Goal: Information Seeking & Learning: Learn about a topic

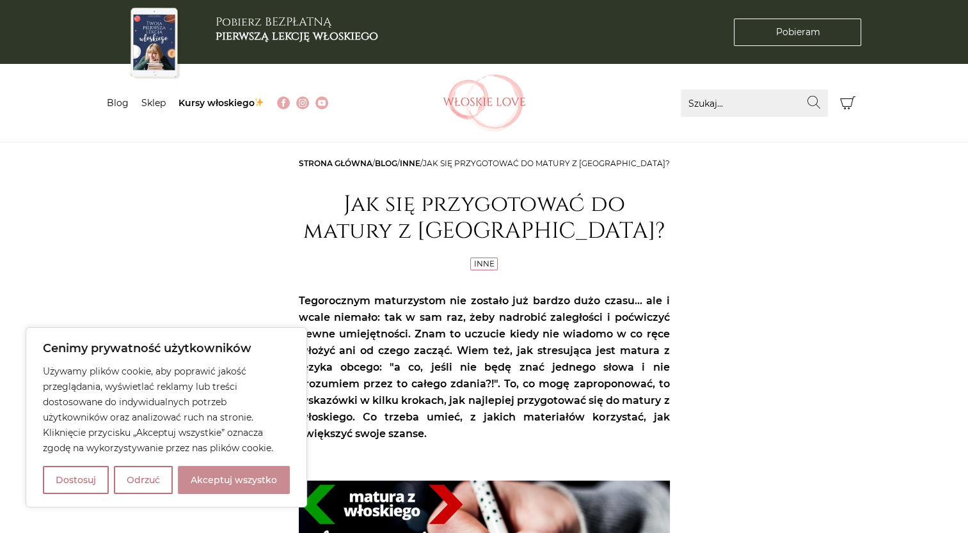
click at [255, 471] on button "Akceptuj wszystko" at bounding box center [234, 480] width 112 height 28
checkbox input "true"
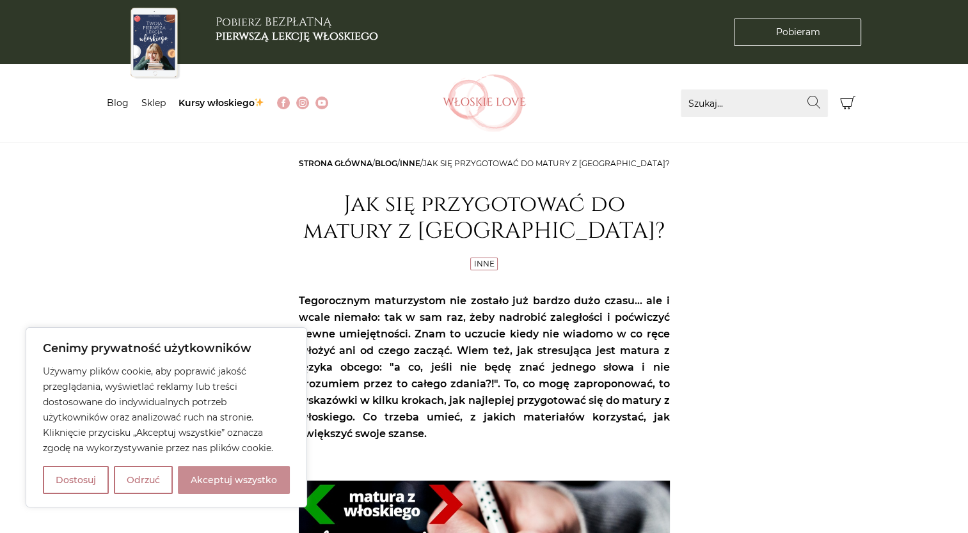
checkbox input "true"
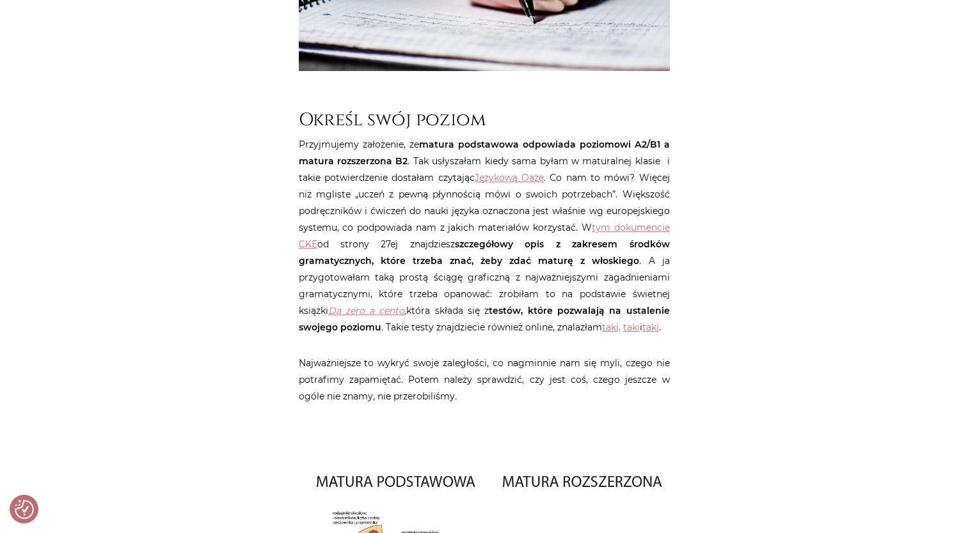
scroll to position [614, 0]
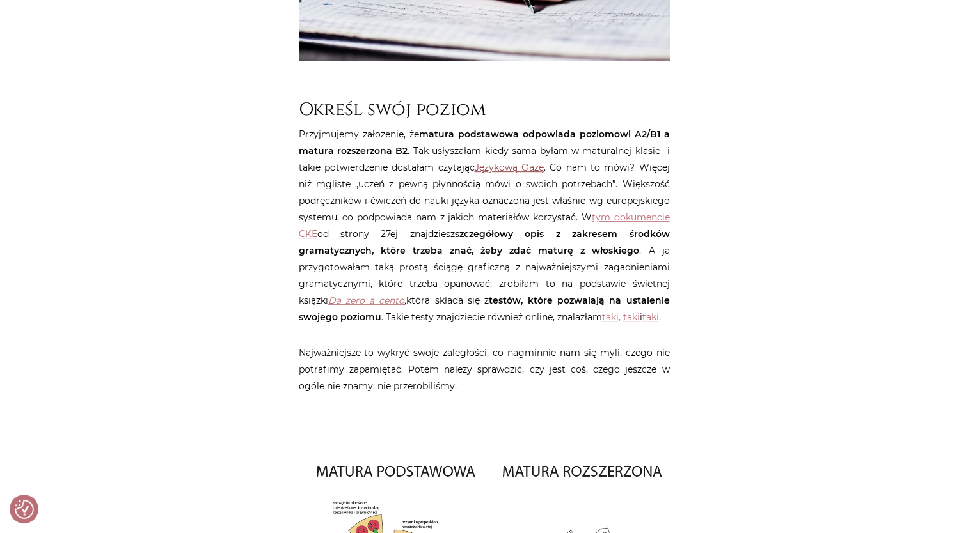
click at [521, 165] on link "Językową Oazę" at bounding box center [509, 168] width 69 height 12
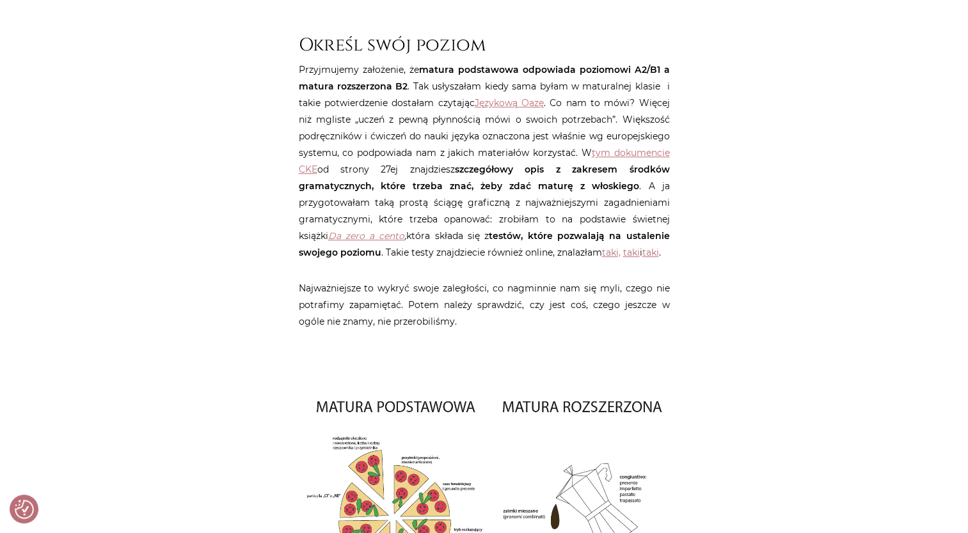
scroll to position [691, 0]
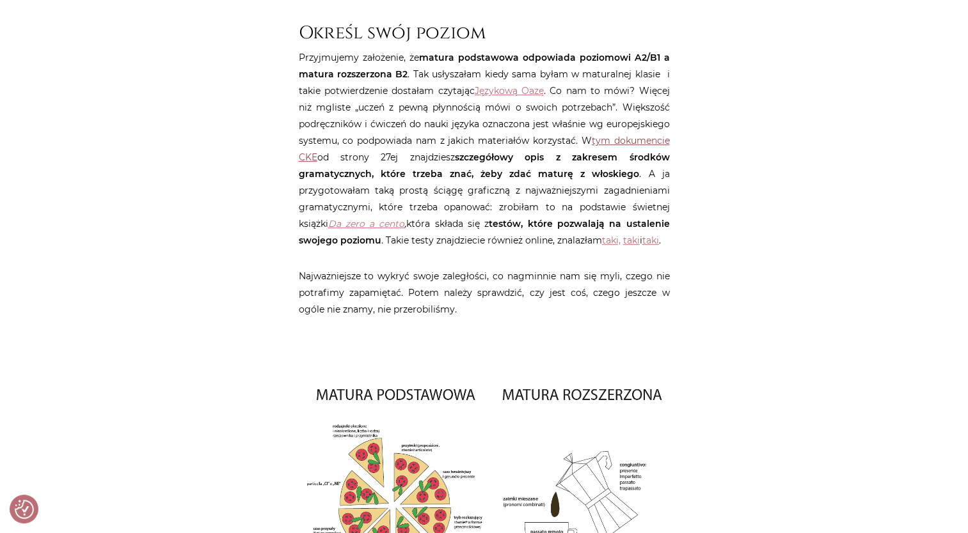
click at [614, 139] on link "tym dokumencie CKE" at bounding box center [484, 149] width 371 height 28
click at [602, 243] on link "taki," at bounding box center [611, 241] width 19 height 12
click at [623, 242] on link "taki" at bounding box center [631, 241] width 17 height 12
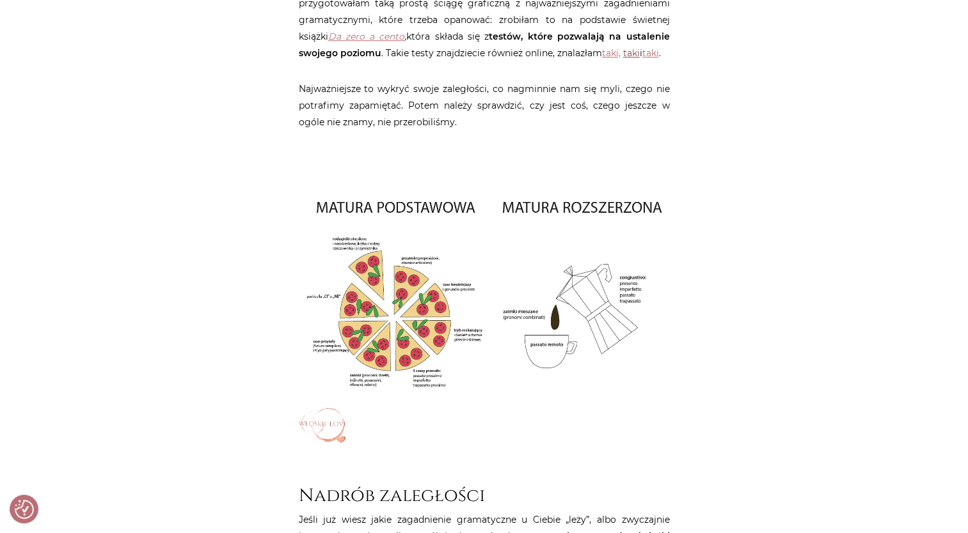
scroll to position [938, 0]
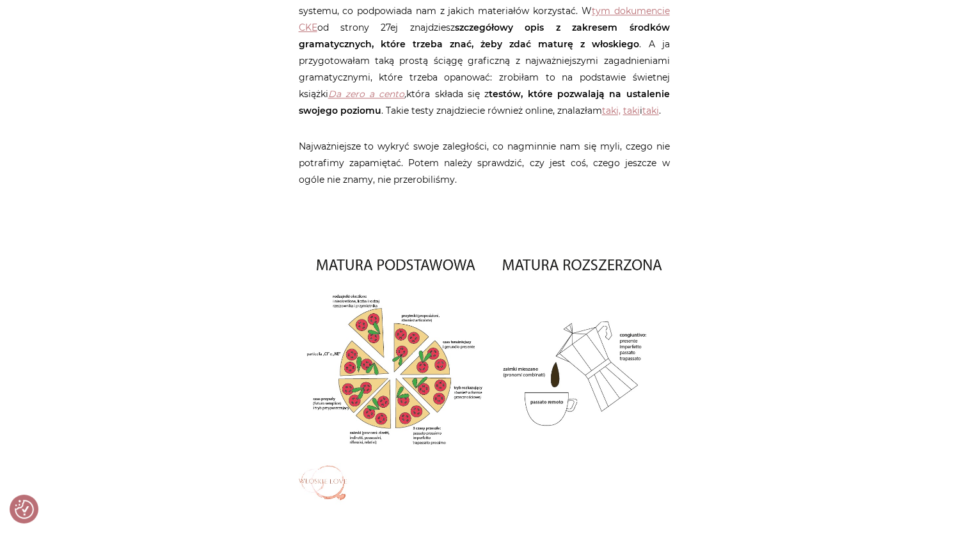
scroll to position [819, 0]
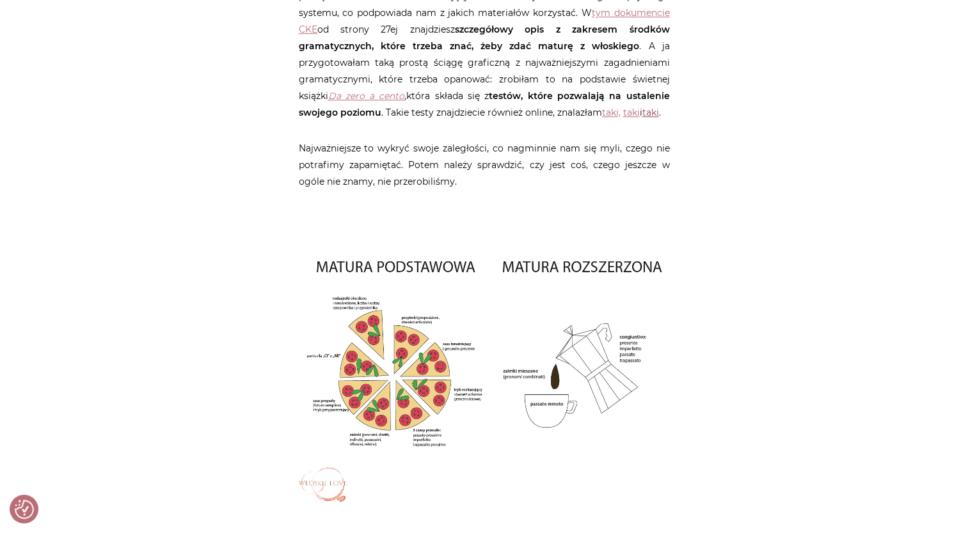
click at [642, 112] on link "taki" at bounding box center [650, 113] width 17 height 12
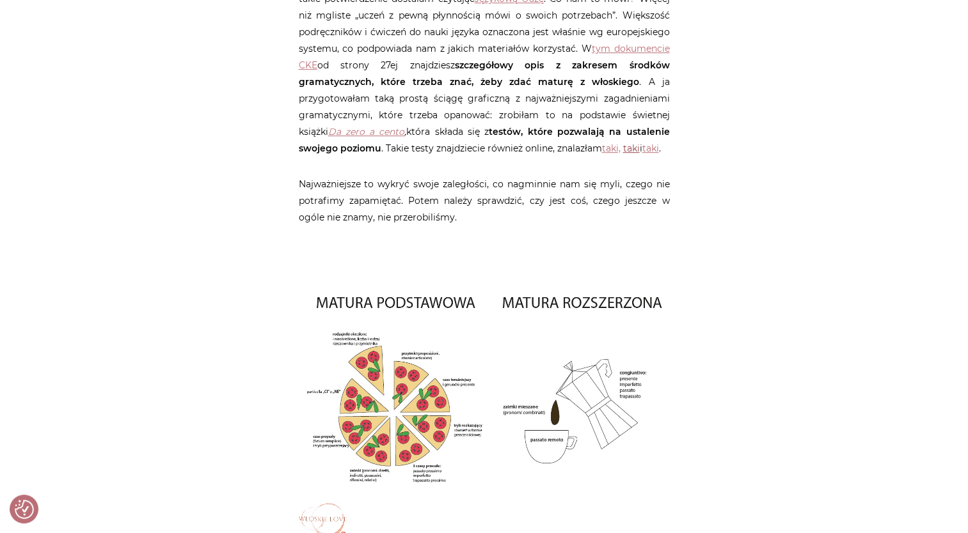
click at [623, 148] on link "taki" at bounding box center [631, 149] width 17 height 12
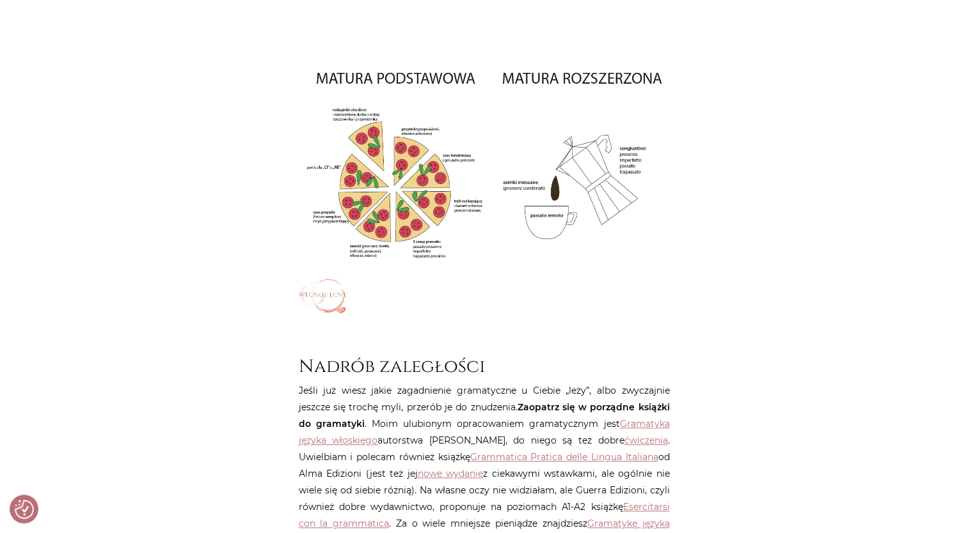
scroll to position [1013, 0]
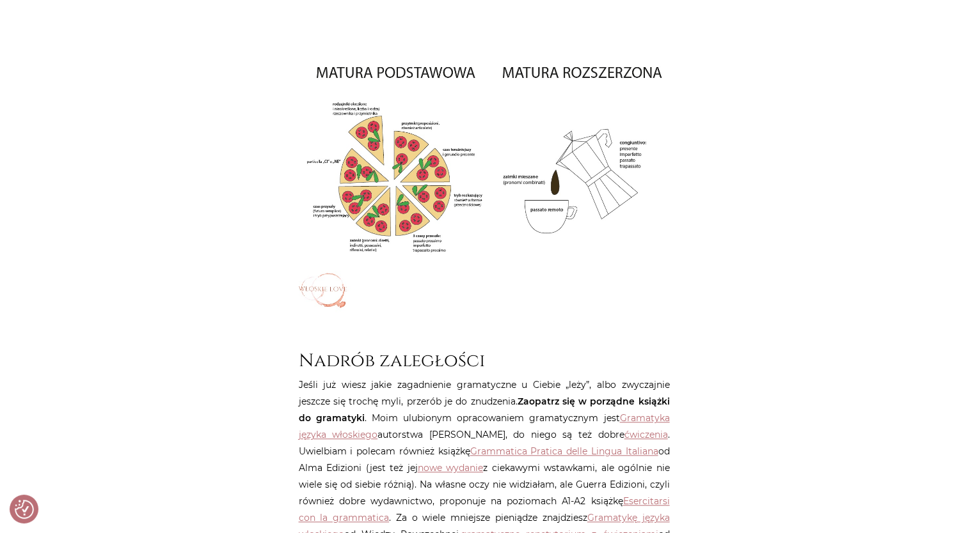
click at [332, 169] on img at bounding box center [484, 182] width 371 height 262
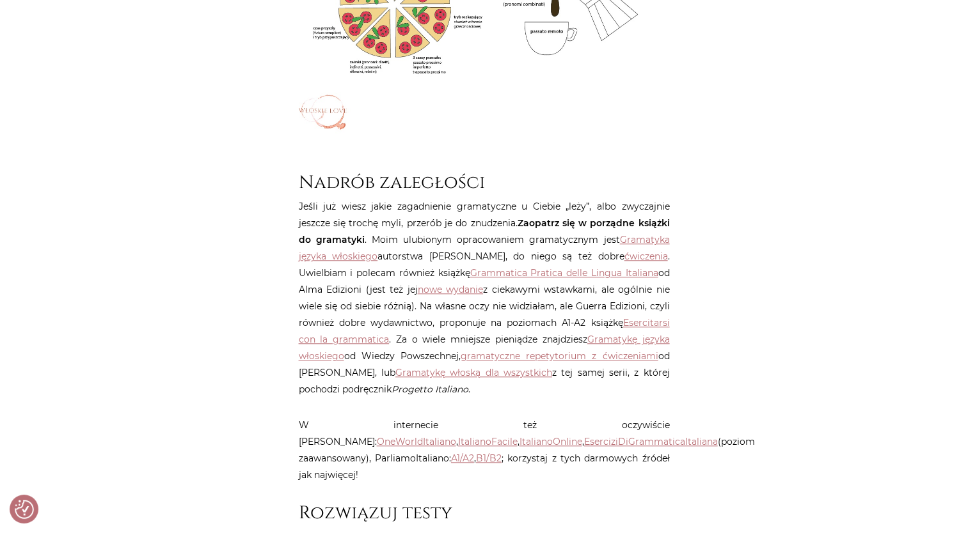
scroll to position [1192, 0]
click at [656, 236] on link "Gramatyka języka włoskiego" at bounding box center [484, 247] width 371 height 28
click at [661, 257] on link "ćwiczenia" at bounding box center [645, 256] width 43 height 12
click at [542, 271] on link "Grammatica Pratica delle Lingua Italiana" at bounding box center [564, 273] width 188 height 12
click at [436, 288] on link "nowe wydanie" at bounding box center [451, 289] width 66 height 12
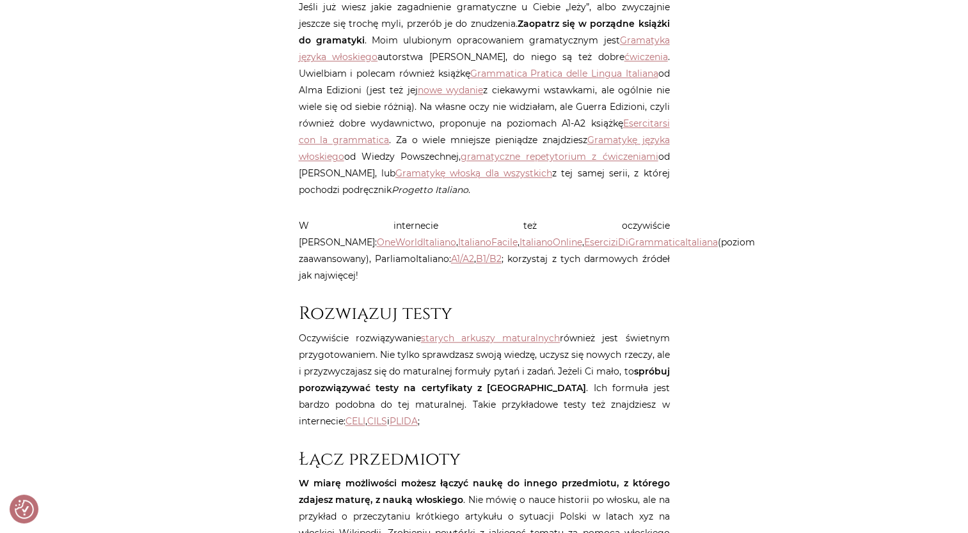
scroll to position [1397, 0]
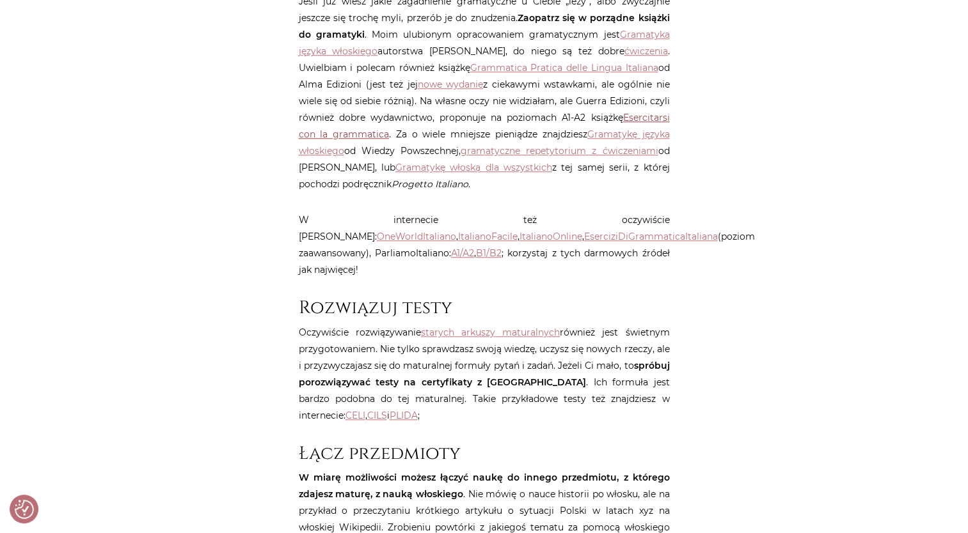
click at [656, 116] on link "Esercitarsi con la grammatica" at bounding box center [484, 126] width 371 height 28
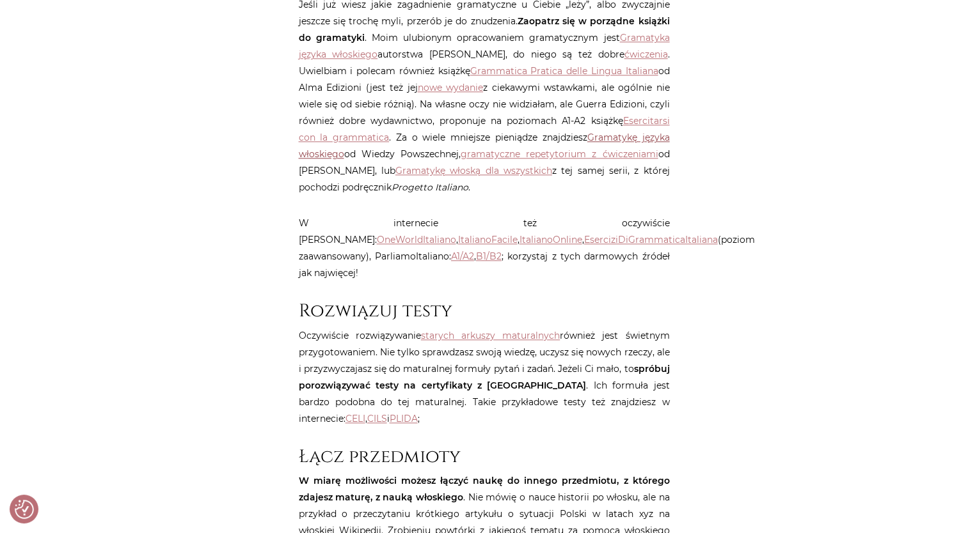
click at [326, 153] on link "Gramatykę języka włoskiego" at bounding box center [484, 146] width 371 height 28
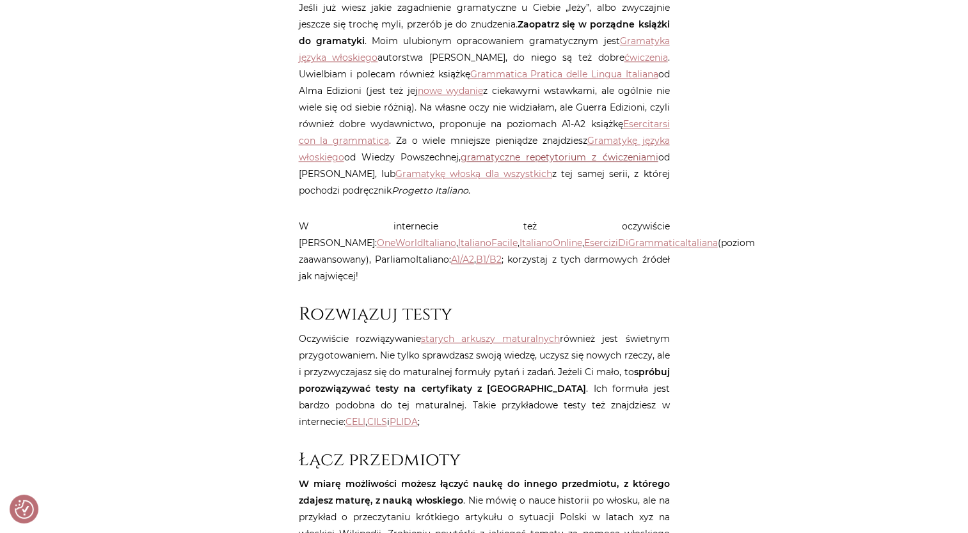
click at [491, 161] on link "gramatyczne repetytorium z ćwiczeniami" at bounding box center [560, 158] width 198 height 12
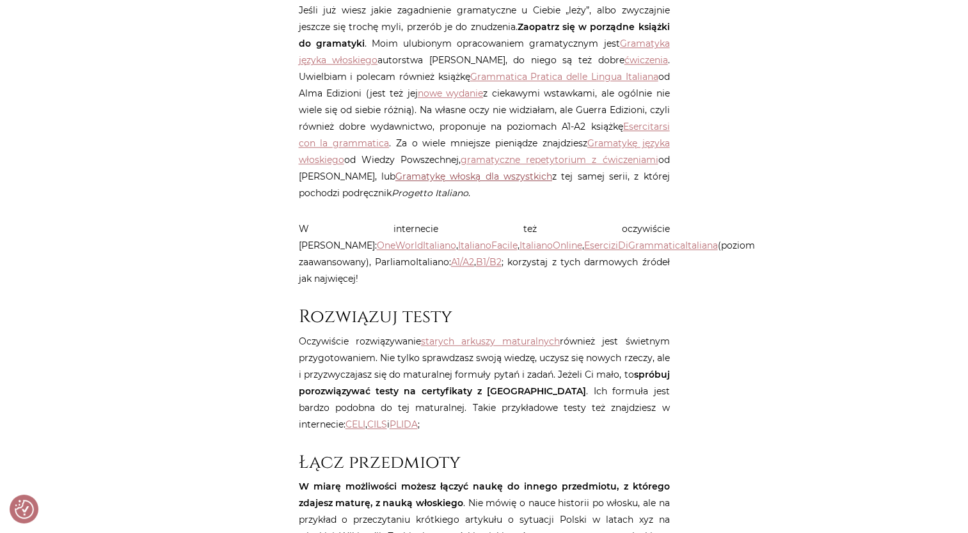
click at [461, 175] on link "Gramatykę włoską dla wszystkich" at bounding box center [473, 177] width 157 height 12
click at [517, 240] on link "ItalianoFacile" at bounding box center [487, 246] width 59 height 12
click at [456, 240] on link "OneWorldItaliano" at bounding box center [416, 246] width 79 height 12
click at [584, 245] on link "EserciziDiGrammaticaItaliana" at bounding box center [651, 246] width 134 height 12
click at [476, 262] on link "B1/B2" at bounding box center [489, 262] width 26 height 12
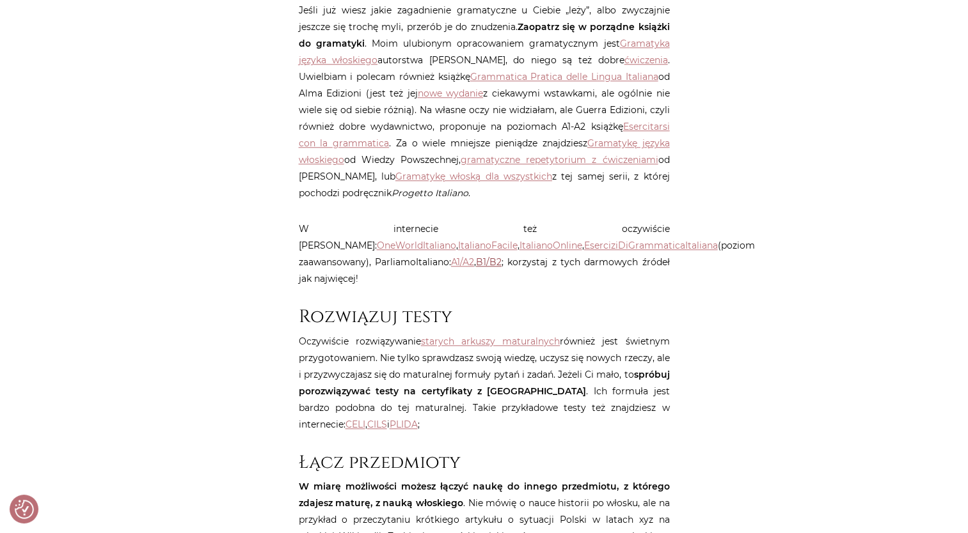
click at [476, 261] on link "B1/B2" at bounding box center [489, 262] width 26 height 12
click at [499, 336] on link "starych arkuszy maturalnych" at bounding box center [490, 342] width 139 height 12
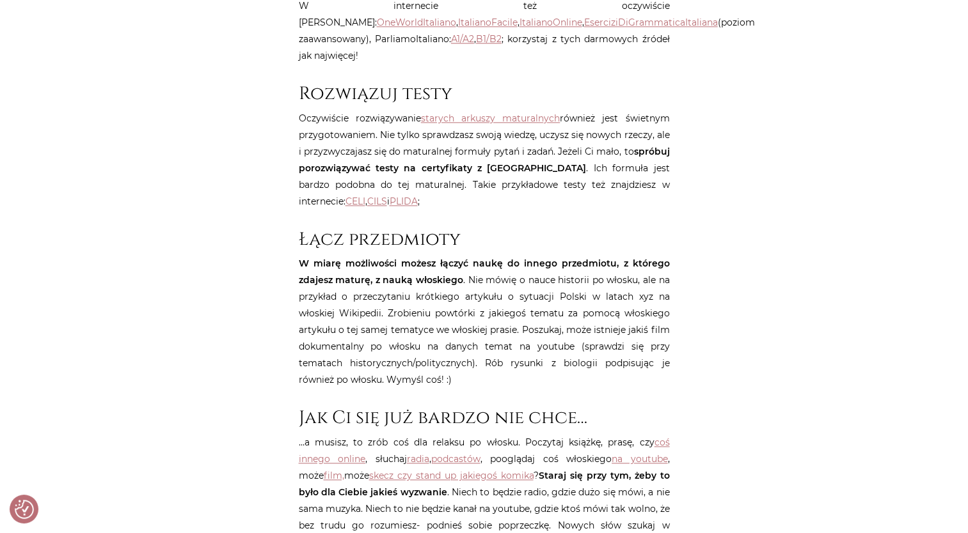
scroll to position [1618, 0]
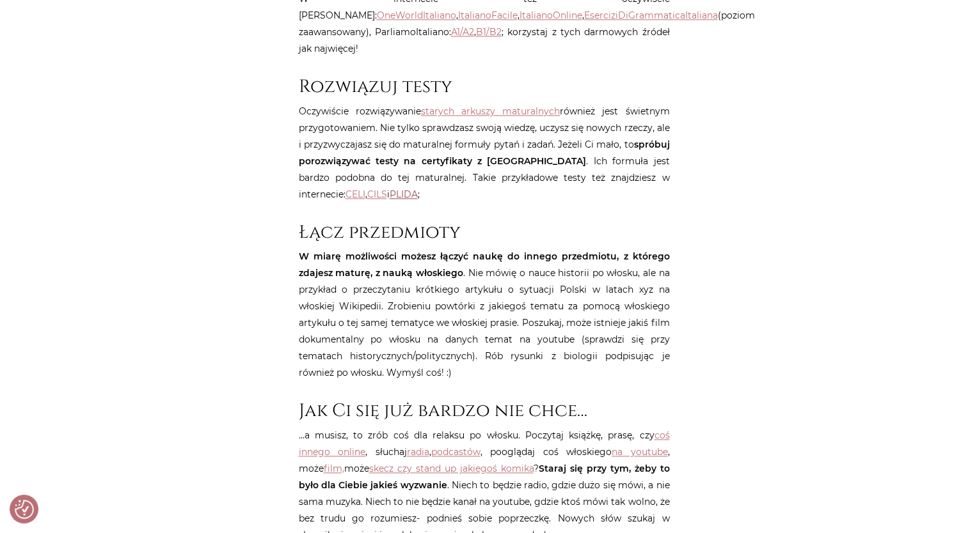
click at [390, 189] on link "PLIDA" at bounding box center [404, 195] width 28 height 12
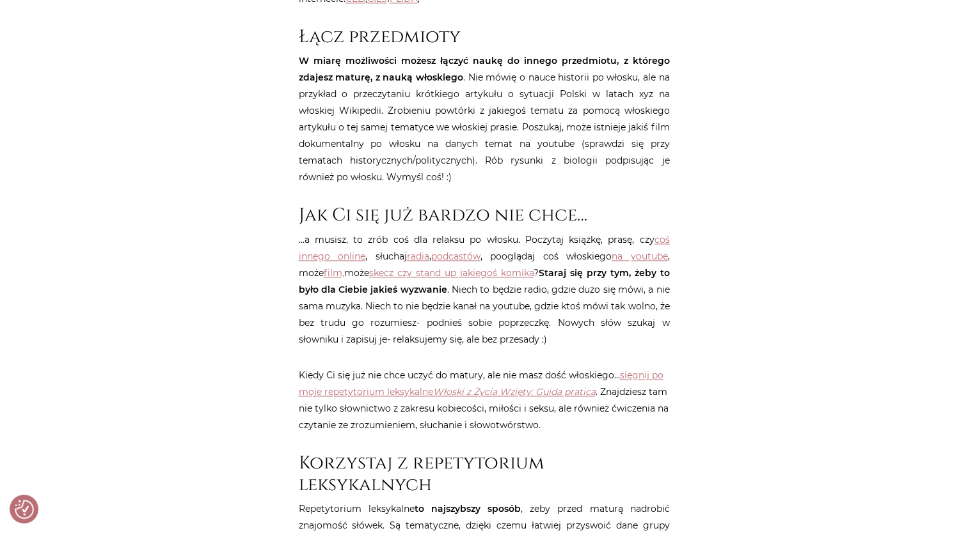
scroll to position [1845, 0]
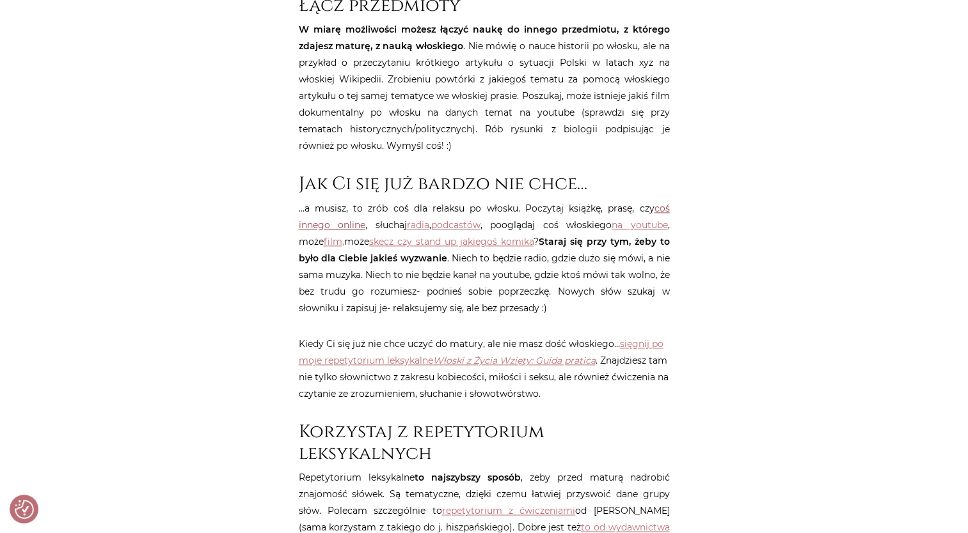
click at [345, 209] on link "coś innego online" at bounding box center [484, 217] width 371 height 28
click at [420, 219] on link "radia" at bounding box center [418, 225] width 22 height 12
click at [458, 219] on link "podcastów" at bounding box center [455, 225] width 49 height 12
click at [338, 236] on link "film," at bounding box center [334, 242] width 20 height 12
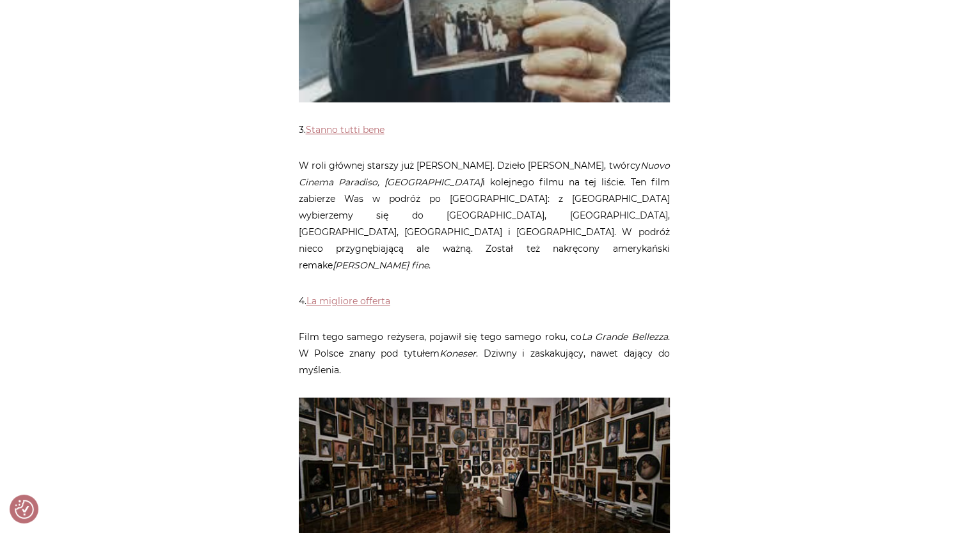
scroll to position [1177, 0]
click at [363, 123] on link "Stanno tutti bene" at bounding box center [345, 129] width 79 height 12
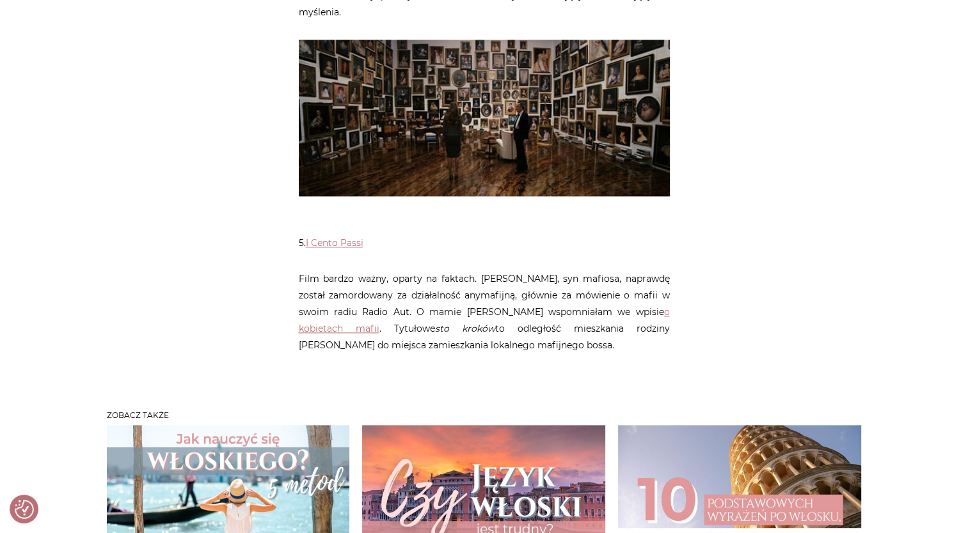
scroll to position [1535, 0]
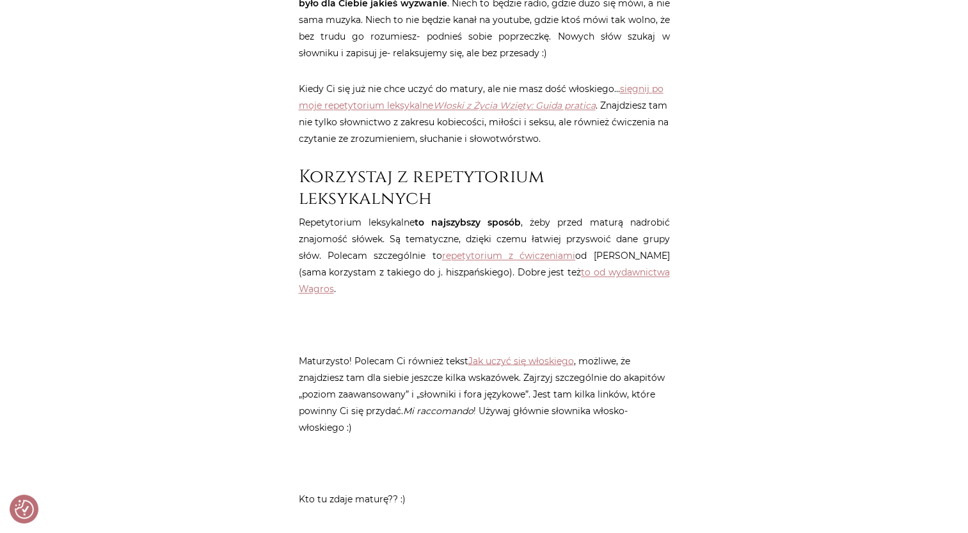
scroll to position [2101, 0]
click at [640, 266] on link "to od wydawnictwa Wagros" at bounding box center [484, 280] width 371 height 28
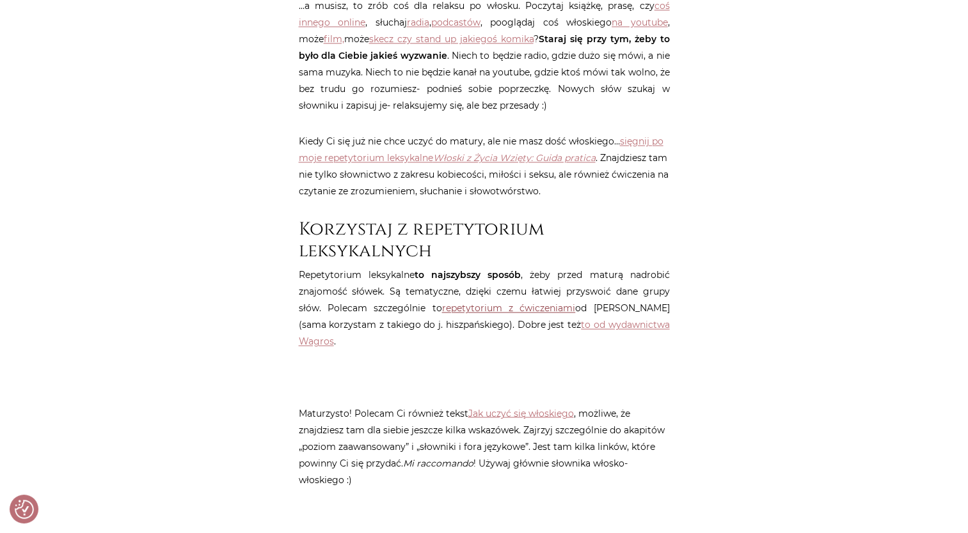
click at [482, 303] on link "repetytorium z ćwiczeniami" at bounding box center [509, 309] width 134 height 12
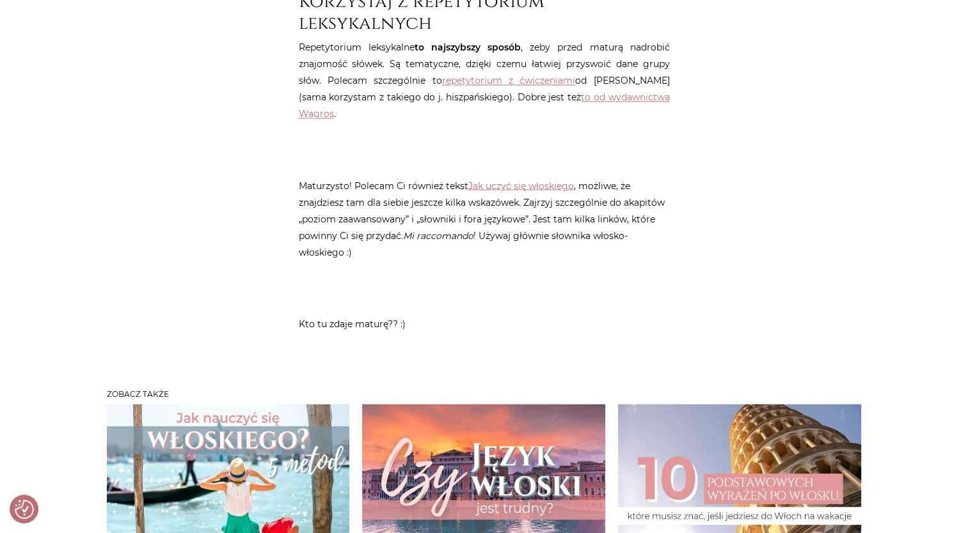
scroll to position [2278, 0]
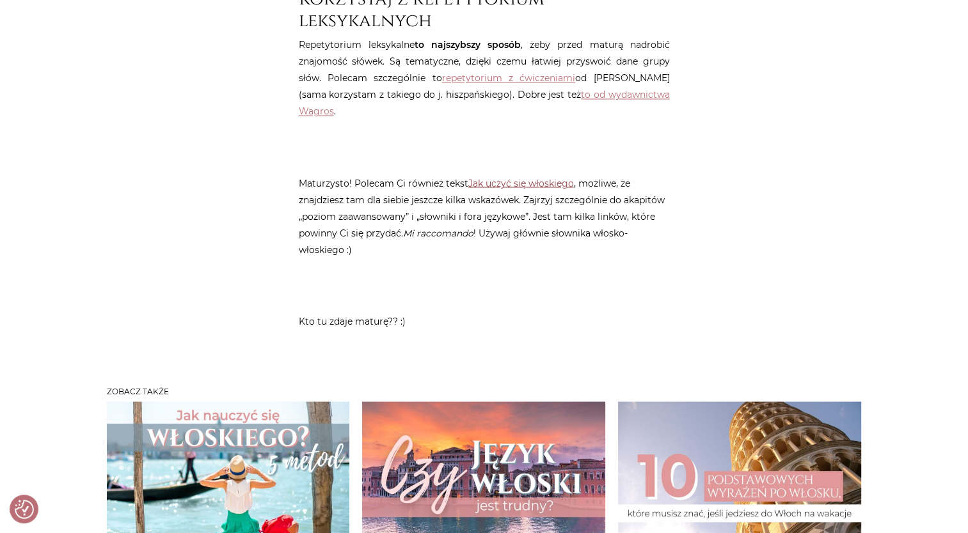
click at [533, 177] on link "Jak uczyć się włoskiego" at bounding box center [521, 183] width 106 height 12
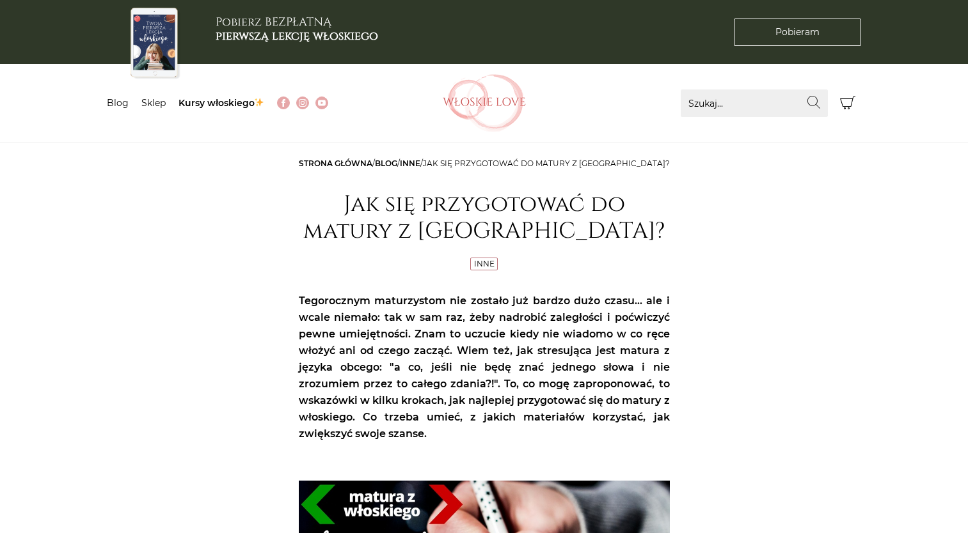
scroll to position [2280, 0]
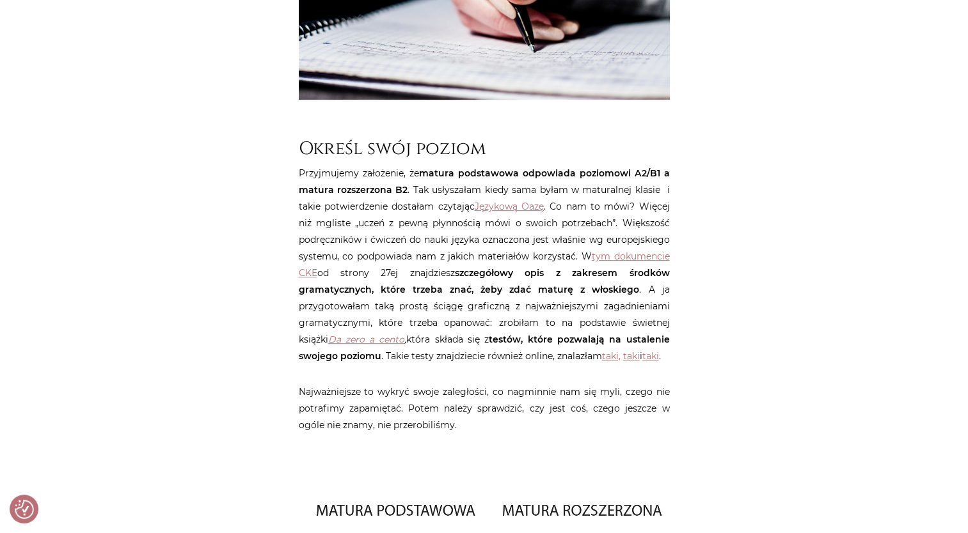
scroll to position [588, 0]
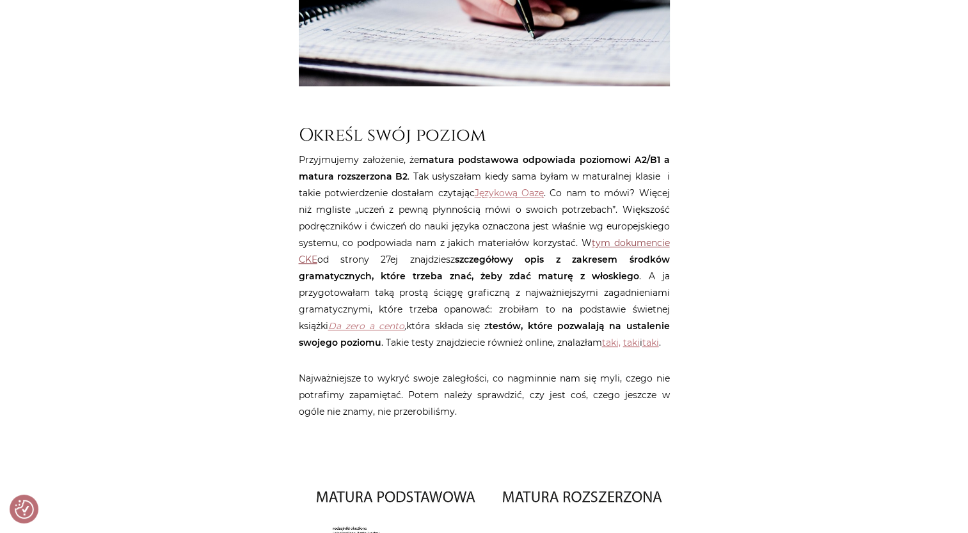
click at [308, 258] on link "tym dokumencie CKE" at bounding box center [484, 251] width 371 height 28
click at [328, 327] on link "Da zero a cento" at bounding box center [366, 326] width 77 height 12
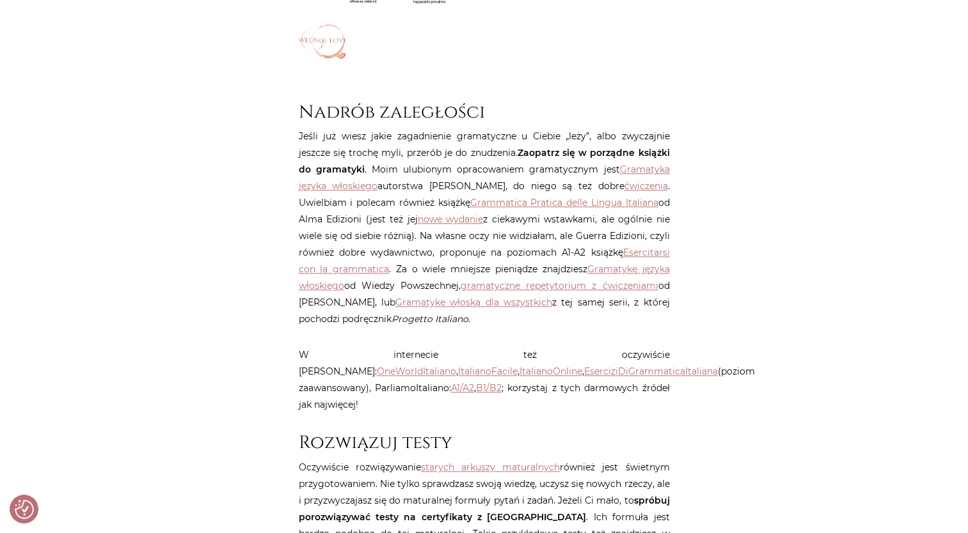
scroll to position [1270, 0]
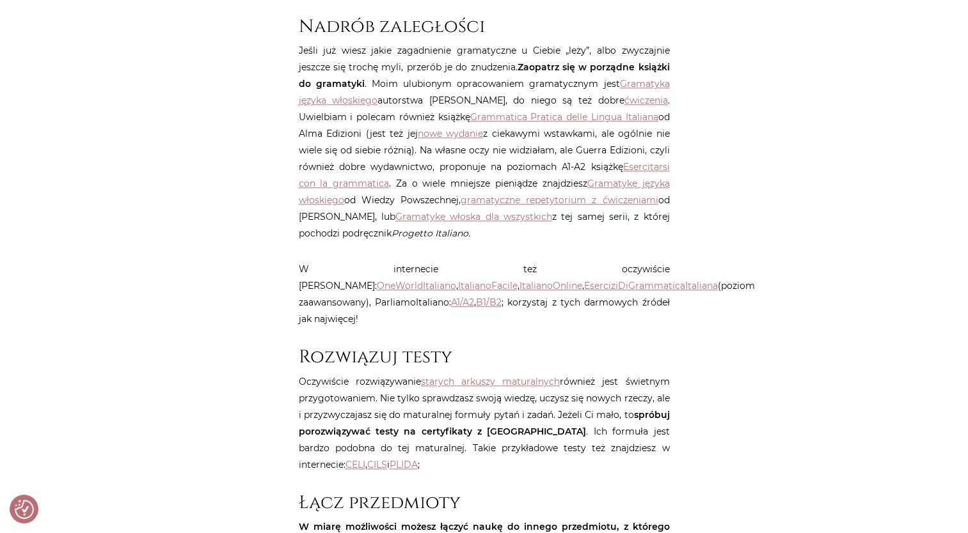
scroll to position [1353, 0]
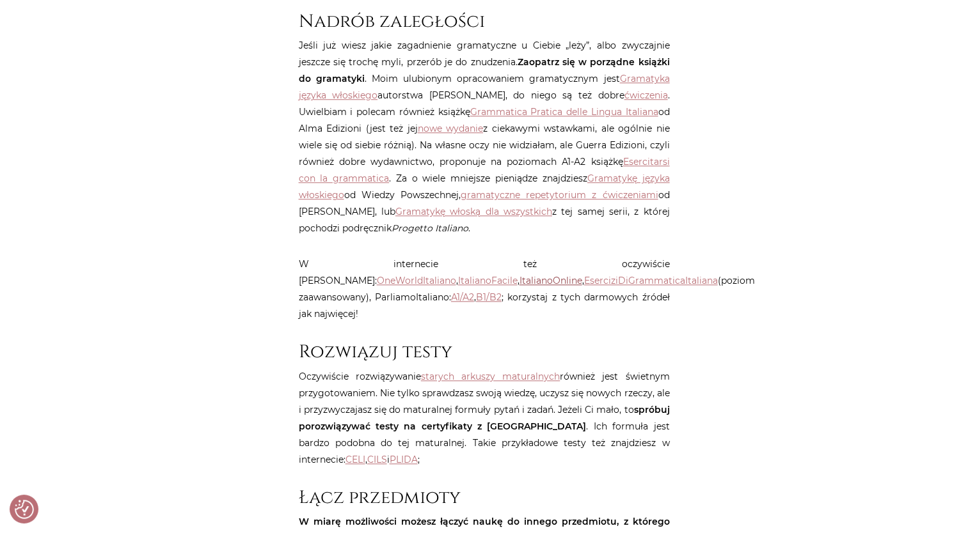
click at [519, 285] on link "ItalianoOnline" at bounding box center [550, 281] width 63 height 12
click at [456, 275] on link "OneWorldItaliano" at bounding box center [416, 281] width 79 height 12
click at [519, 282] on link "ItalianoOnline" at bounding box center [550, 281] width 63 height 12
click at [517, 275] on link "ItalianoFacile" at bounding box center [487, 281] width 59 height 12
click at [584, 282] on link "EserciziDiGrammaticaItaliana" at bounding box center [651, 281] width 134 height 12
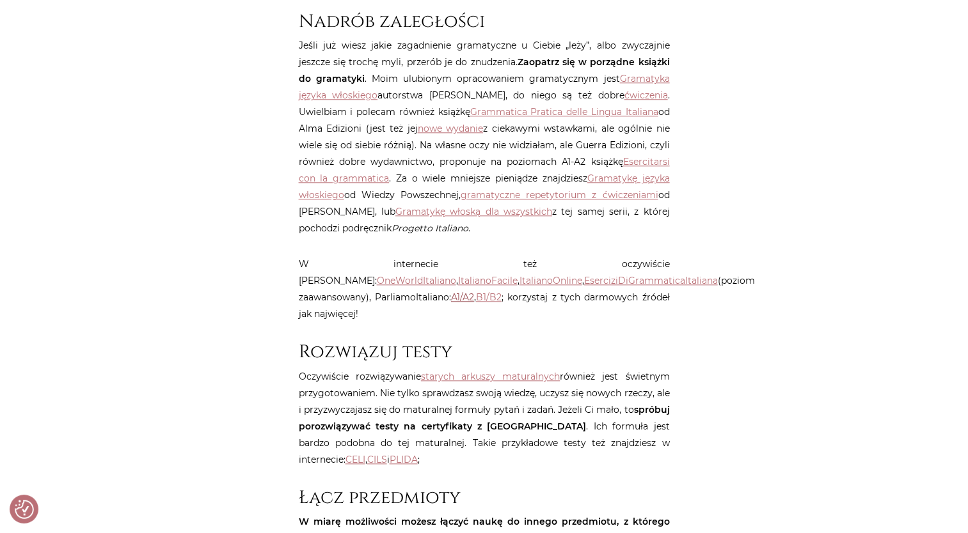
click at [451, 295] on link "A1/A2" at bounding box center [462, 298] width 23 height 12
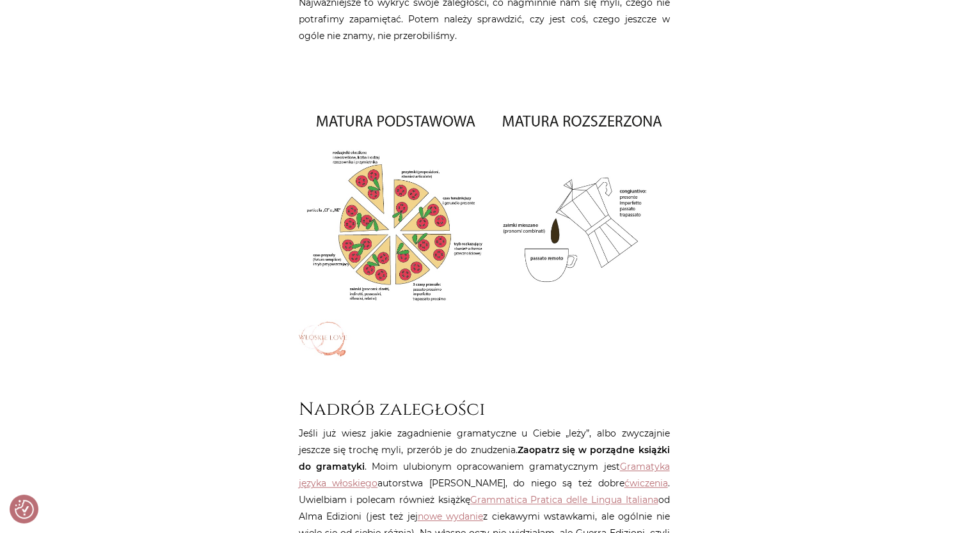
scroll to position [952, 0]
